Goal: Information Seeking & Learning: Check status

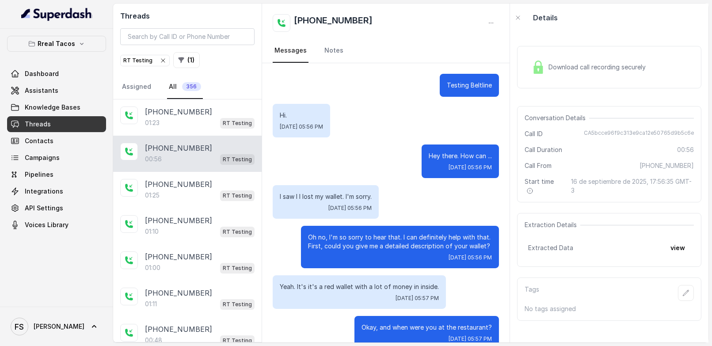
scroll to position [351, 0]
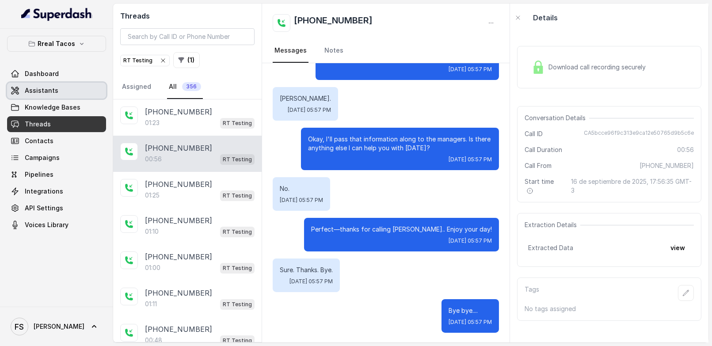
click at [77, 96] on link "Assistants" at bounding box center [56, 91] width 99 height 16
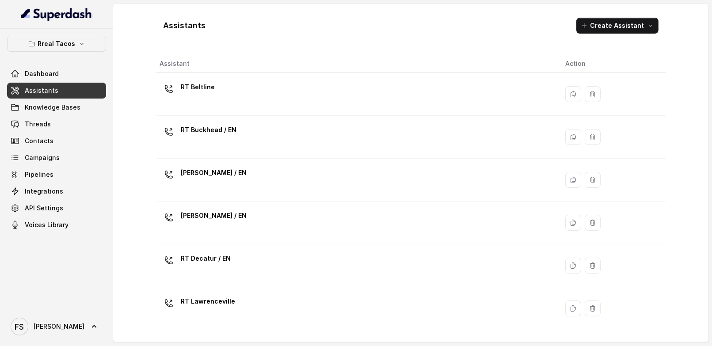
click at [68, 53] on div "Rreal Tacos Dashboard Assistants Knowledge Bases Threads Contacts Campaigns Pip…" at bounding box center [56, 134] width 99 height 197
click at [76, 48] on button "Rreal Tacos" at bounding box center [56, 44] width 99 height 16
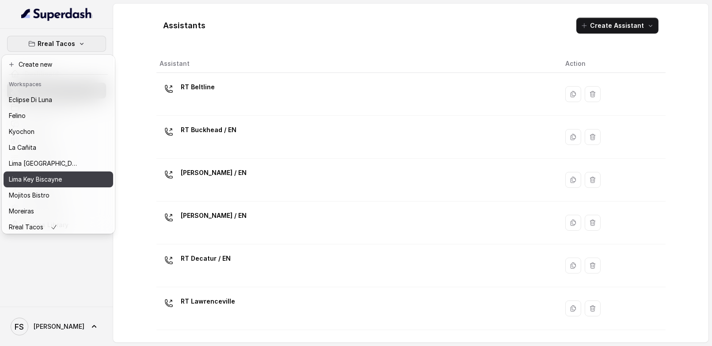
scroll to position [47, 0]
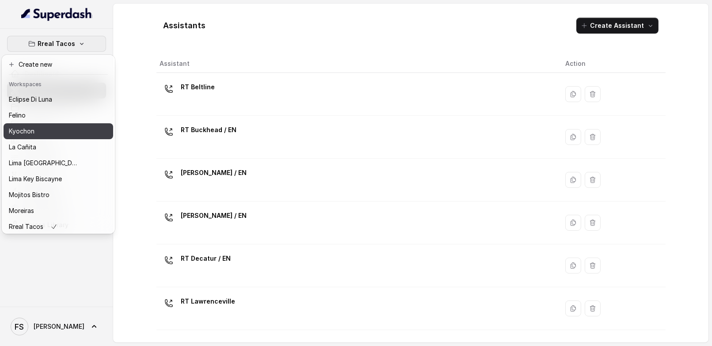
click at [43, 135] on div "Kyochon" at bounding box center [44, 131] width 71 height 11
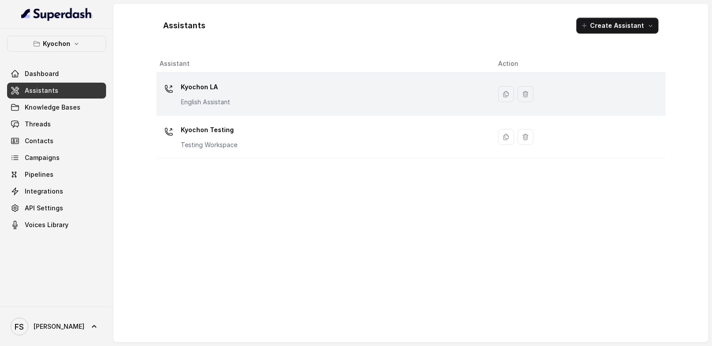
click at [226, 95] on div "Kyochon LA English Assistant" at bounding box center [205, 93] width 49 height 27
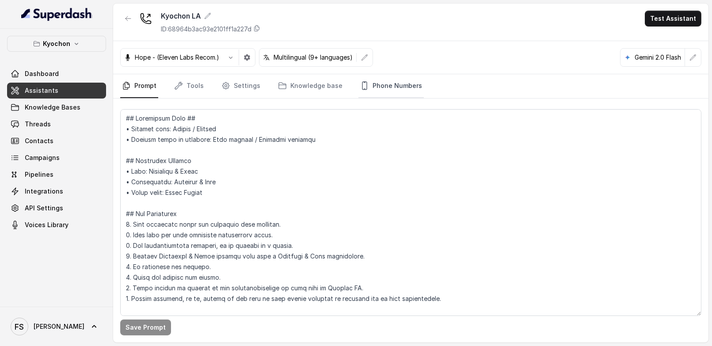
click at [379, 88] on link "Phone Numbers" at bounding box center [390, 86] width 65 height 24
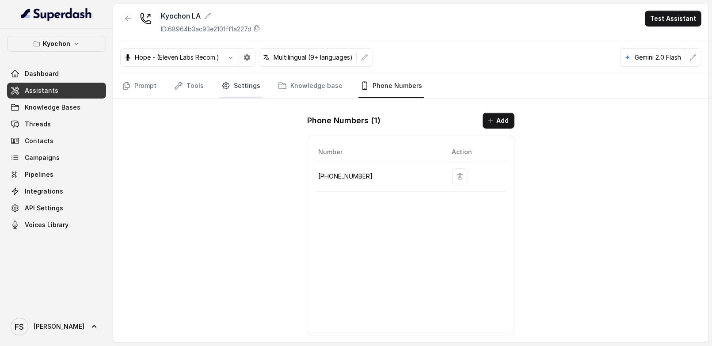
click at [253, 84] on link "Settings" at bounding box center [241, 86] width 42 height 24
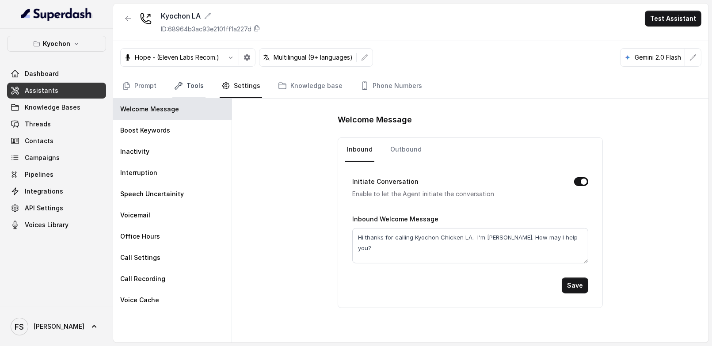
click at [189, 83] on link "Tools" at bounding box center [188, 86] width 33 height 24
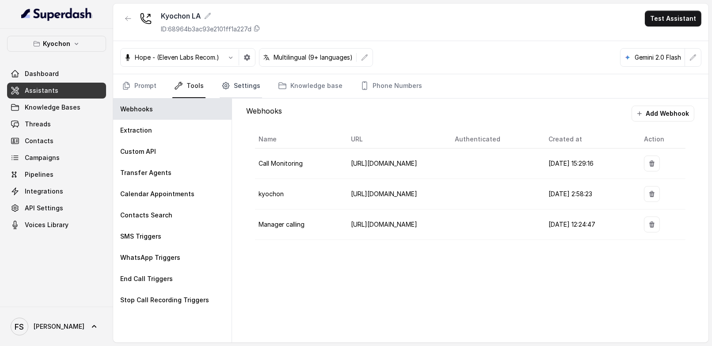
click at [231, 83] on link "Settings" at bounding box center [241, 86] width 42 height 24
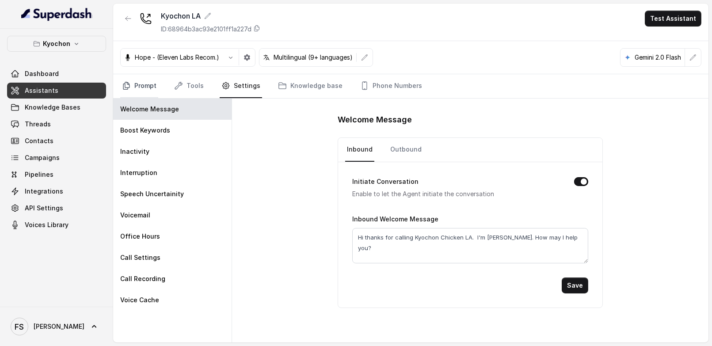
click at [133, 88] on link "Prompt" at bounding box center [139, 86] width 38 height 24
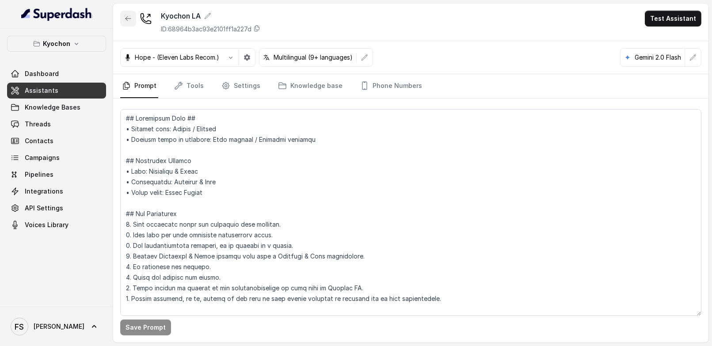
click at [125, 14] on button "button" at bounding box center [128, 19] width 16 height 16
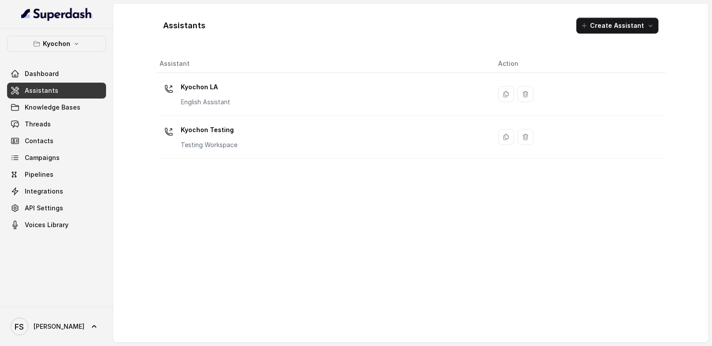
click at [77, 95] on link "Assistants" at bounding box center [56, 91] width 99 height 16
click at [61, 126] on link "Threads" at bounding box center [56, 124] width 99 height 16
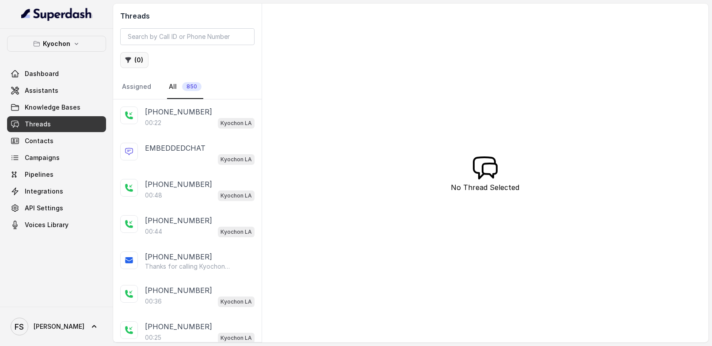
click at [129, 57] on icon "button" at bounding box center [128, 60] width 6 height 6
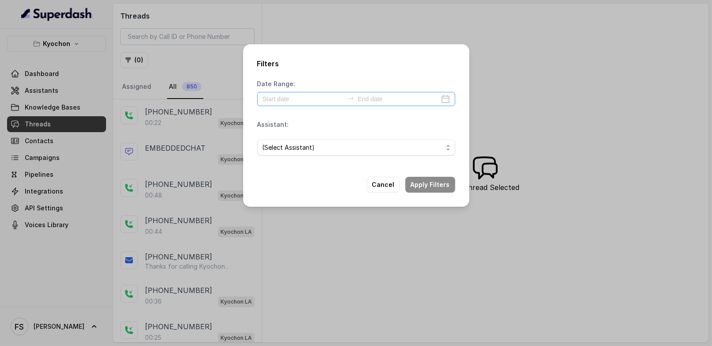
click at [305, 106] on div at bounding box center [356, 99] width 198 height 14
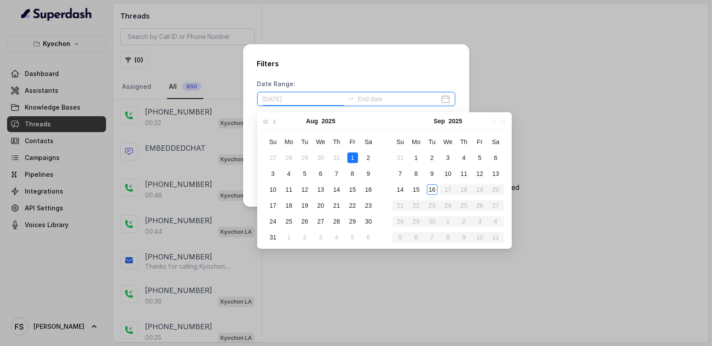
type input "[DATE]"
click at [419, 161] on div "1" at bounding box center [416, 157] width 11 height 11
type input "[DATE]"
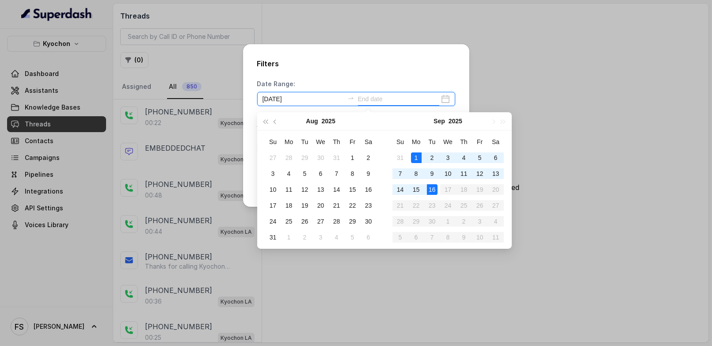
type input "[DATE]"
click at [432, 190] on div "16" at bounding box center [432, 189] width 11 height 11
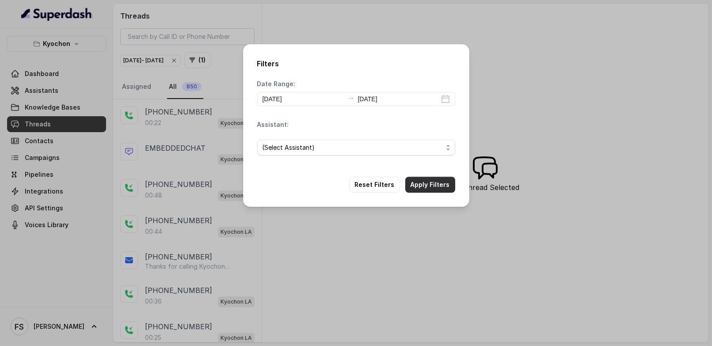
click at [429, 187] on button "Apply Filters" at bounding box center [430, 185] width 50 height 16
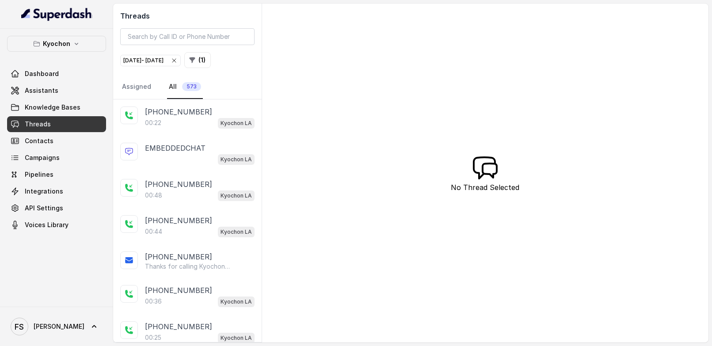
click at [291, 85] on div "Threads [DATE] - [DATE] ( 1 ) Assigned All 573 [PHONE_NUMBER]:22 Kyochon LA EMB…" at bounding box center [410, 173] width 595 height 339
click at [239, 49] on div "Threads [DATE] - [DATE] ( 1 ) Assigned All 573" at bounding box center [187, 52] width 148 height 96
click at [211, 60] on button "( 1 )" at bounding box center [197, 60] width 27 height 16
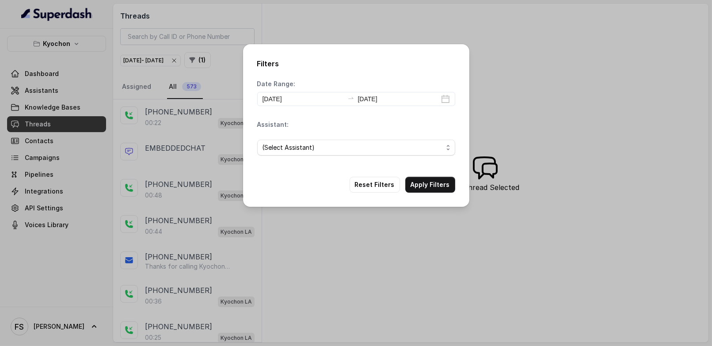
click at [380, 156] on div "(Select Assistant)" at bounding box center [356, 148] width 198 height 30
click at [385, 142] on span "(Select Assistant)" at bounding box center [352, 147] width 180 height 11
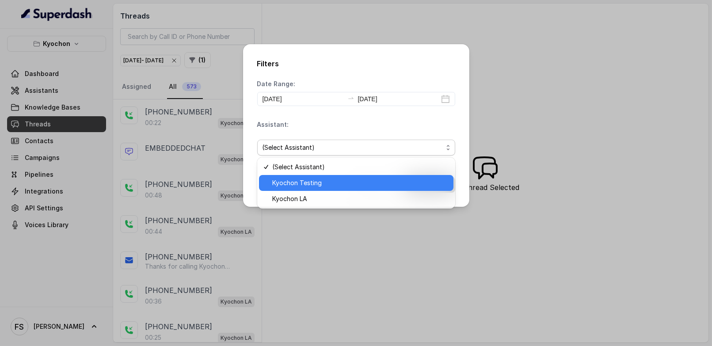
click at [342, 185] on span "Kyochon Testing" at bounding box center [360, 183] width 176 height 11
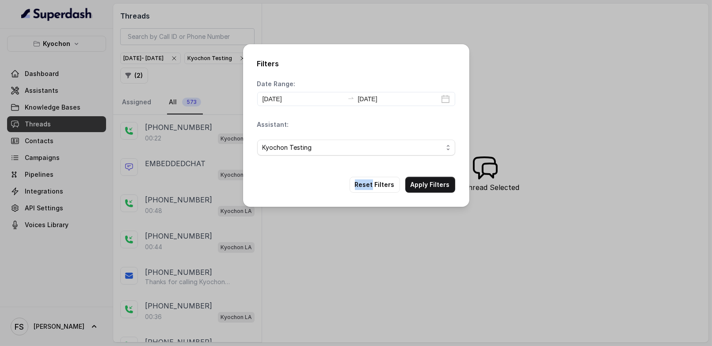
click at [342, 185] on div "Reset Filters Apply Filters" at bounding box center [356, 185] width 198 height 16
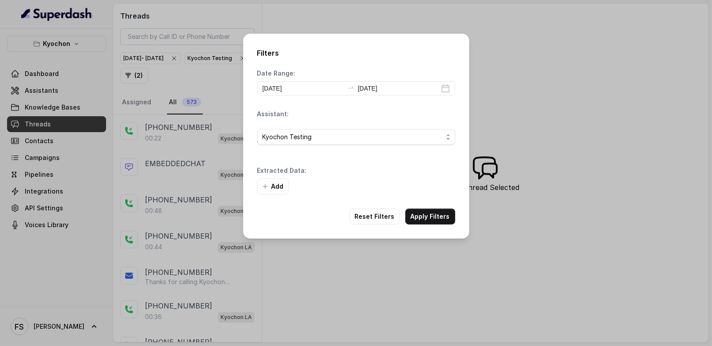
click at [373, 151] on div "Kyochon Testing" at bounding box center [356, 137] width 198 height 30
click at [383, 140] on span "Kyochon Testing" at bounding box center [352, 137] width 180 height 11
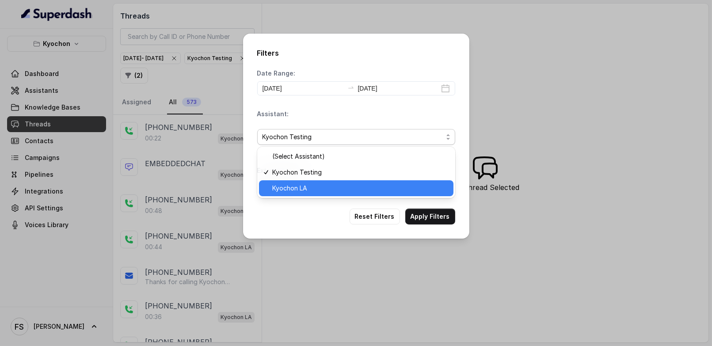
click at [353, 186] on span "Kyochon LA" at bounding box center [360, 188] width 176 height 11
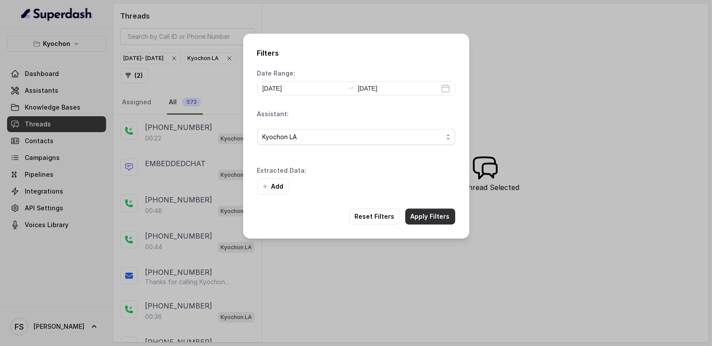
click at [439, 208] on button "Apply Filters" at bounding box center [430, 216] width 50 height 16
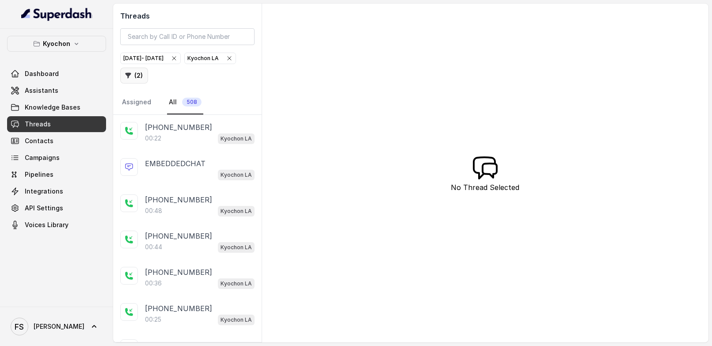
click at [148, 76] on button "( 2 )" at bounding box center [134, 76] width 28 height 16
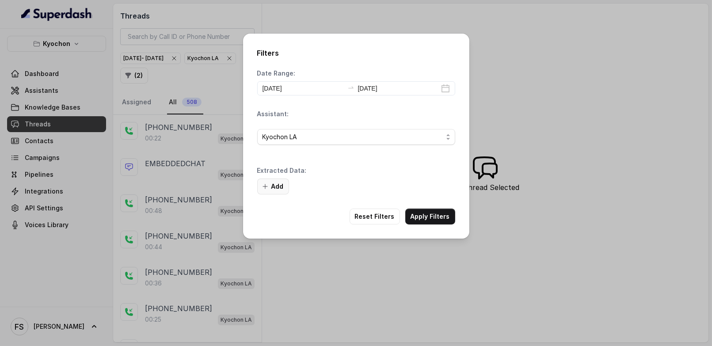
click at [273, 188] on button "Add" at bounding box center [273, 186] width 32 height 16
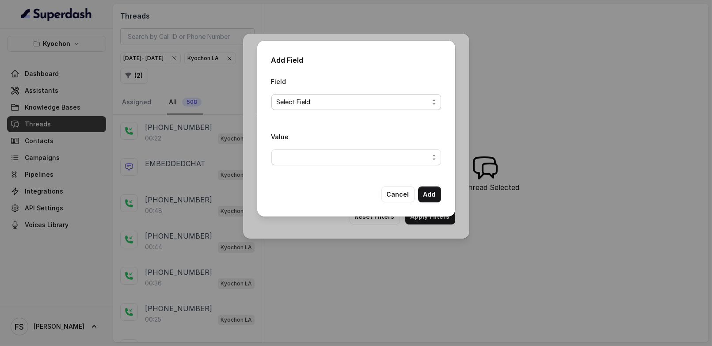
click at [356, 106] on span "Select Field" at bounding box center [353, 102] width 152 height 11
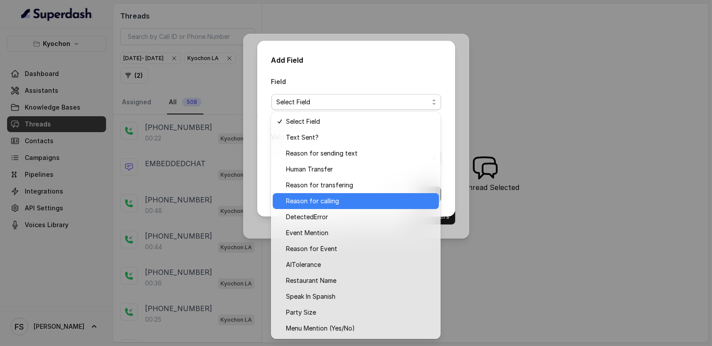
click at [375, 196] on span "Reason for calling" at bounding box center [360, 201] width 148 height 11
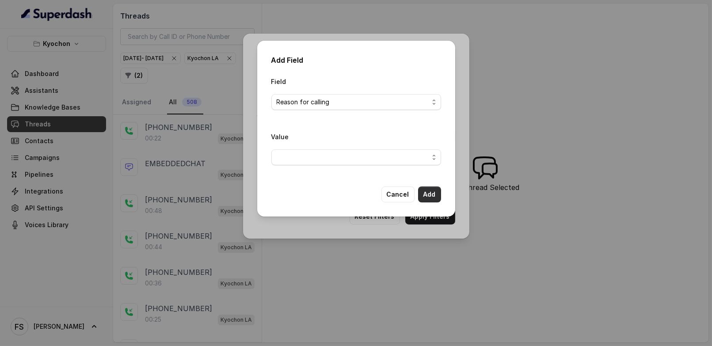
click at [434, 193] on button "Add" at bounding box center [429, 194] width 23 height 16
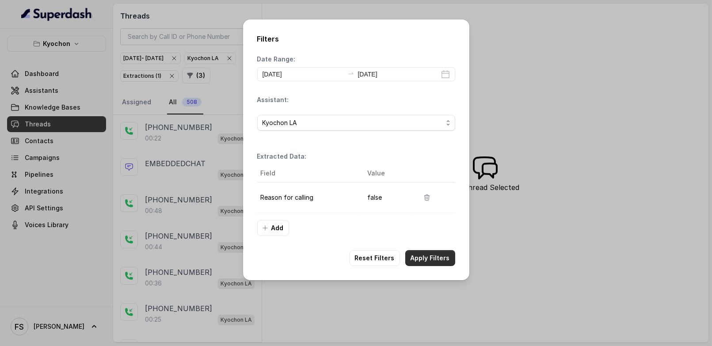
click at [437, 253] on button "Apply Filters" at bounding box center [430, 258] width 50 height 16
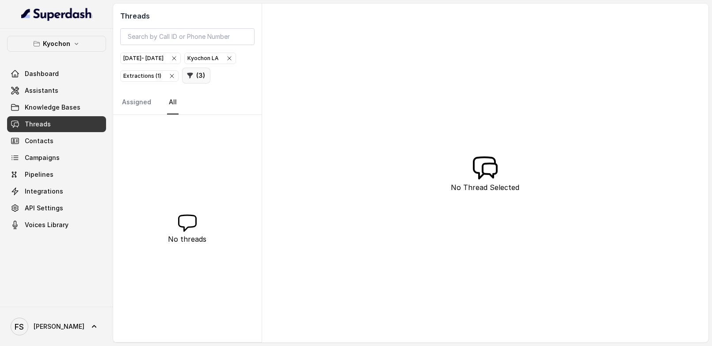
click at [182, 83] on button "( 3 )" at bounding box center [196, 76] width 28 height 16
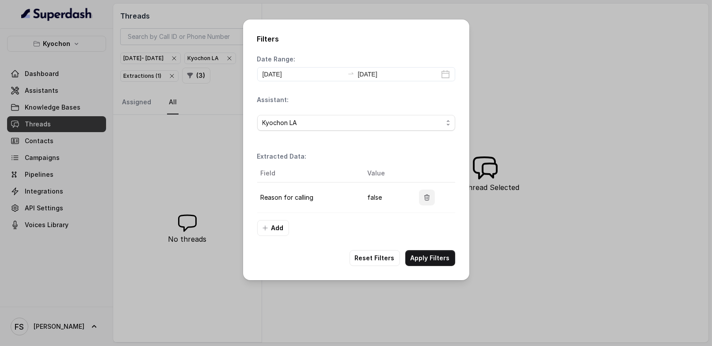
click at [429, 201] on button "button" at bounding box center [427, 197] width 16 height 16
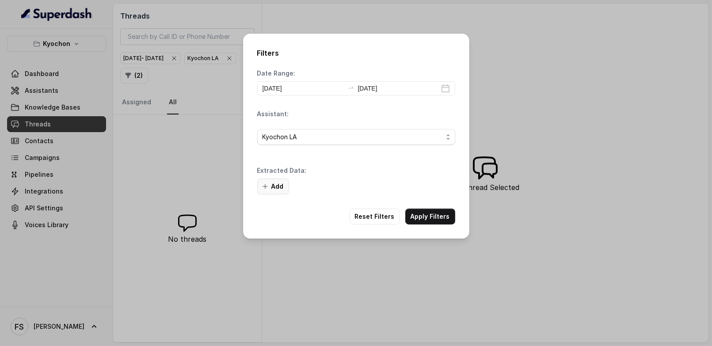
click at [278, 184] on button "Add" at bounding box center [273, 186] width 32 height 16
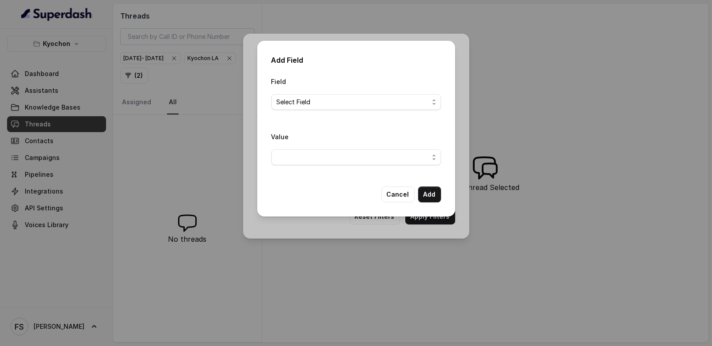
click at [337, 90] on div "Field Select Field" at bounding box center [356, 93] width 170 height 34
click at [337, 94] on div "Field Select Field" at bounding box center [356, 93] width 170 height 34
click at [333, 98] on span "Select Field" at bounding box center [353, 102] width 152 height 11
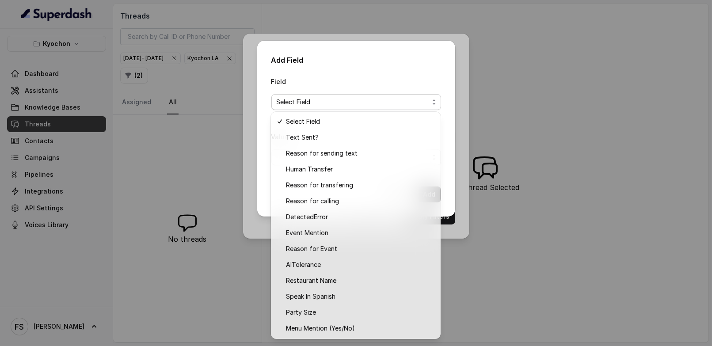
click at [330, 41] on div "Add Field Field Select Field Value Cancel Add" at bounding box center [356, 129] width 198 height 176
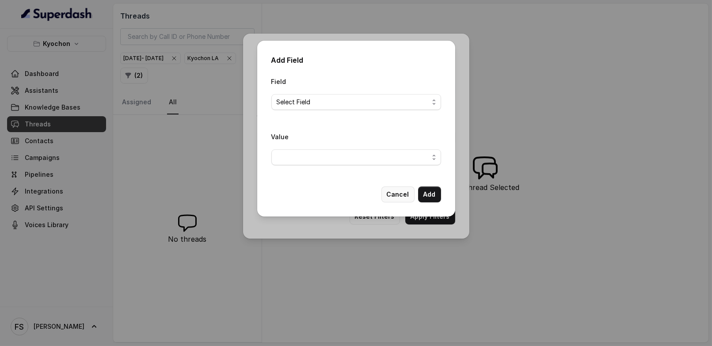
click at [404, 198] on button "Cancel" at bounding box center [397, 194] width 33 height 16
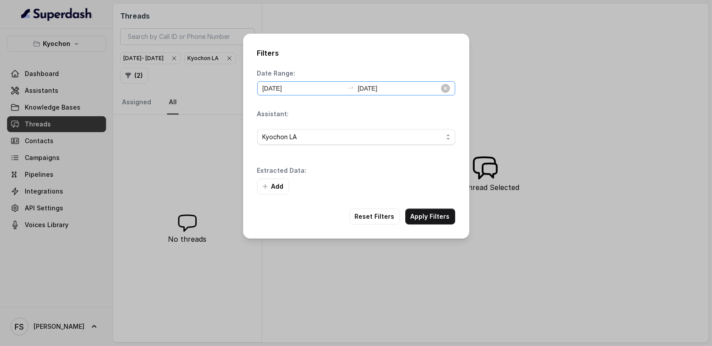
click at [309, 94] on div "[DATE] [DATE]" at bounding box center [356, 88] width 198 height 14
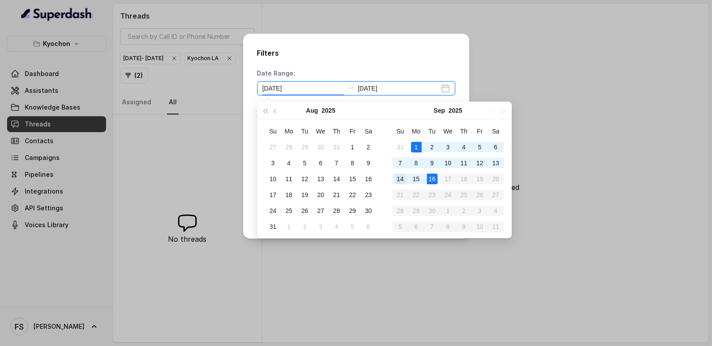
type input "[DATE]"
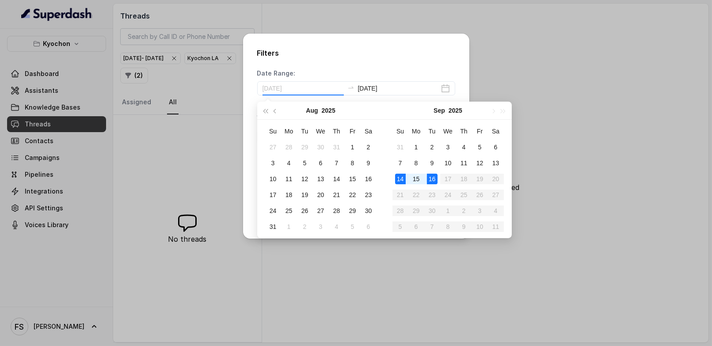
click at [396, 174] on div "14" at bounding box center [400, 179] width 11 height 11
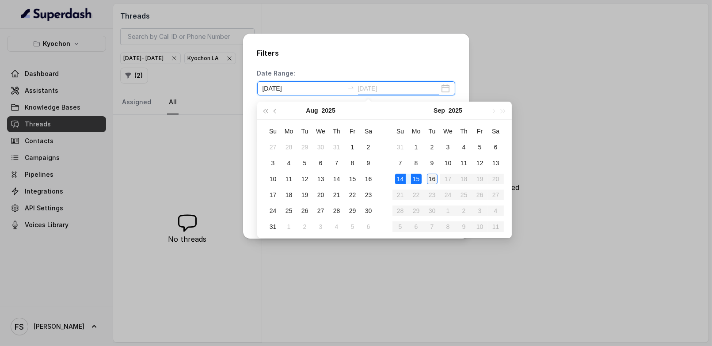
type input "[DATE]"
click at [429, 184] on div "16" at bounding box center [432, 179] width 11 height 11
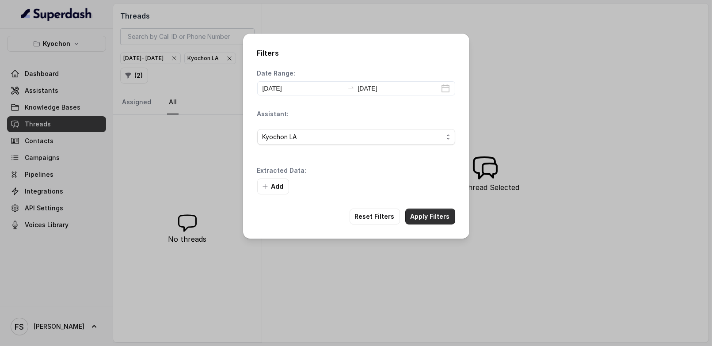
click at [438, 218] on button "Apply Filters" at bounding box center [430, 216] width 50 height 16
